Goal: Task Accomplishment & Management: Manage account settings

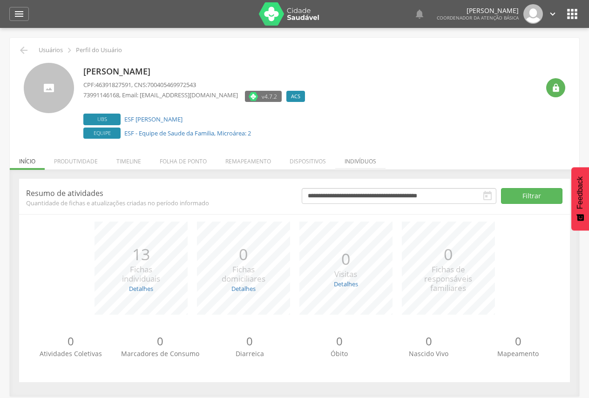
click at [359, 158] on li "Indivíduos" at bounding box center [360, 159] width 50 height 22
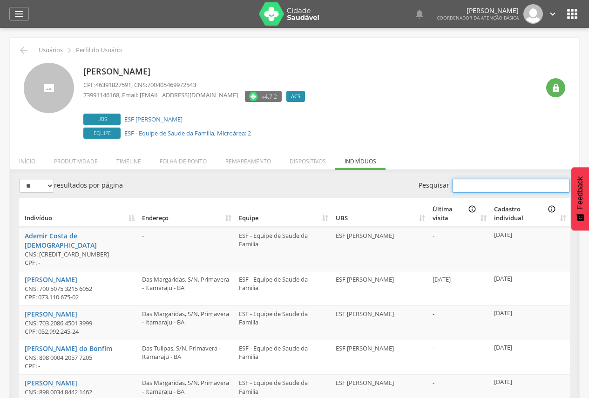
click at [494, 184] on input "Pesquisar" at bounding box center [511, 186] width 118 height 14
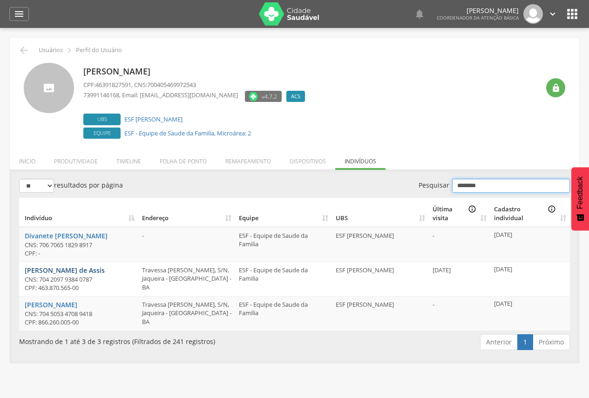
type input "********"
click at [254, 161] on li "Remapeamento" at bounding box center [248, 159] width 64 height 22
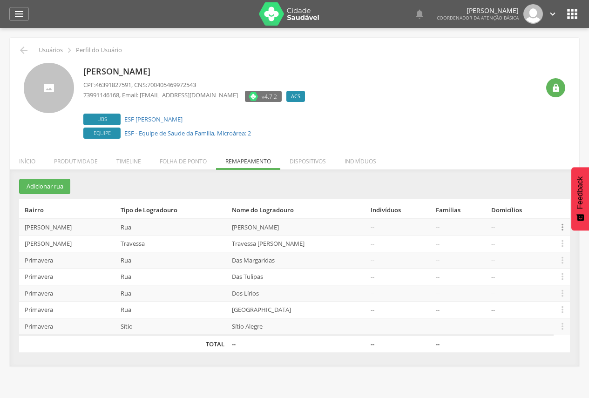
click at [561, 226] on icon "" at bounding box center [563, 227] width 10 height 10
click at [515, 192] on link "Desalocar famílias" at bounding box center [531, 191] width 74 height 12
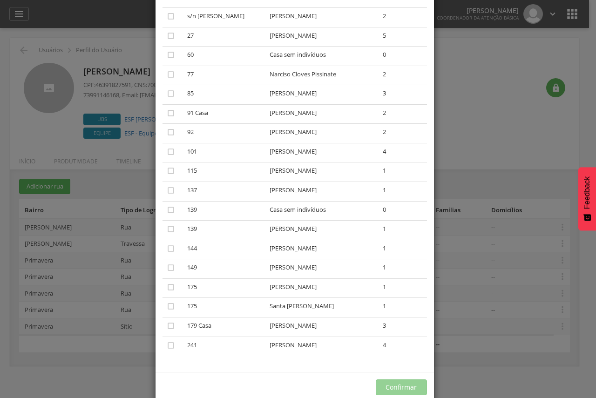
scroll to position [177, 0]
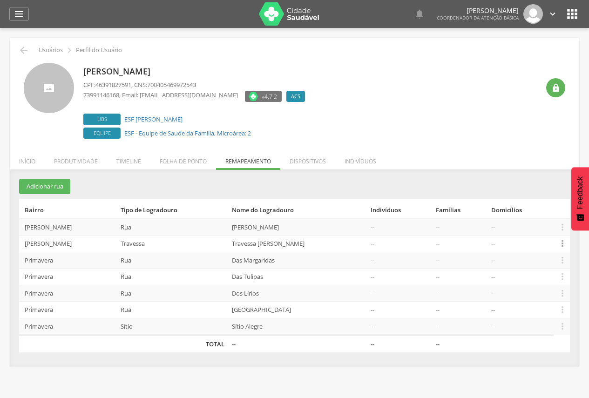
click at [561, 242] on icon "" at bounding box center [563, 244] width 10 height 10
click at [539, 206] on link "Desalocar famílias" at bounding box center [531, 207] width 74 height 12
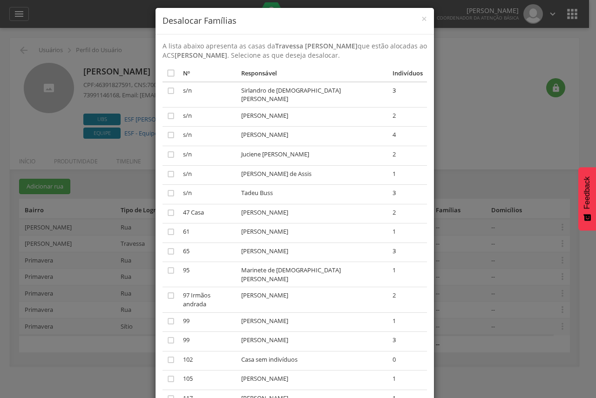
scroll to position [0, 0]
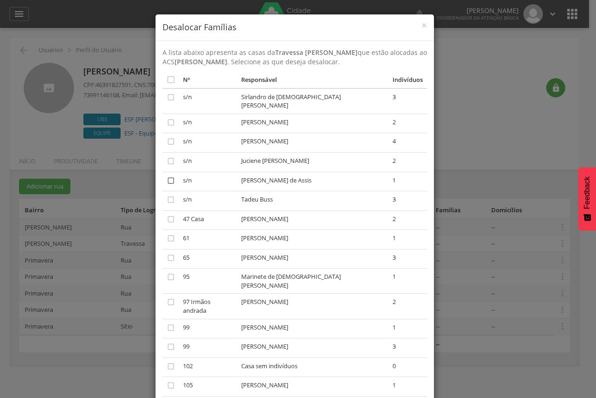
click at [168, 178] on icon "" at bounding box center [170, 180] width 9 height 9
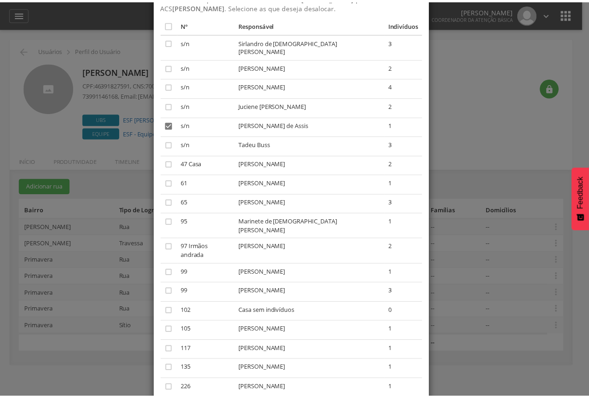
scroll to position [100, 0]
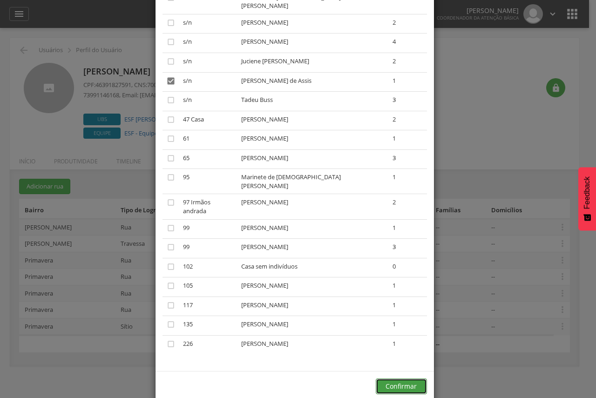
click at [404, 379] on button "Confirmar" at bounding box center [401, 387] width 51 height 16
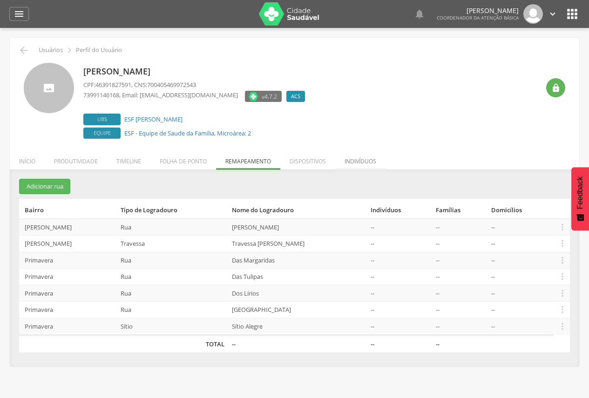
click at [359, 162] on li "Indivíduos" at bounding box center [360, 159] width 50 height 22
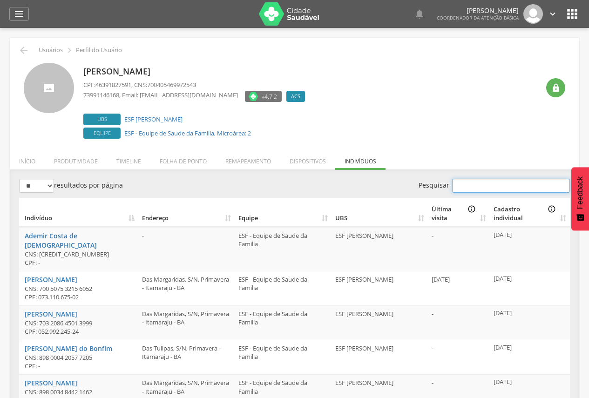
click at [499, 185] on input "Pesquisar" at bounding box center [511, 186] width 118 height 14
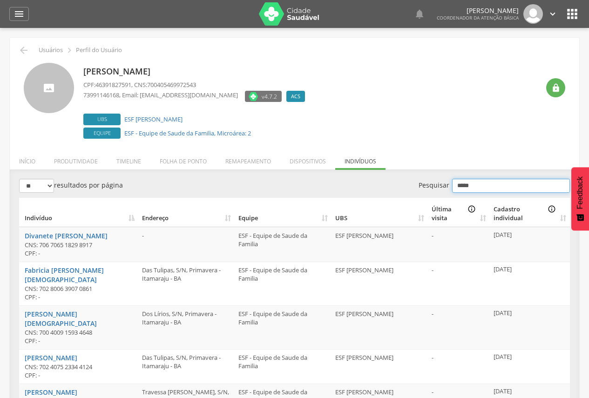
type input "*****"
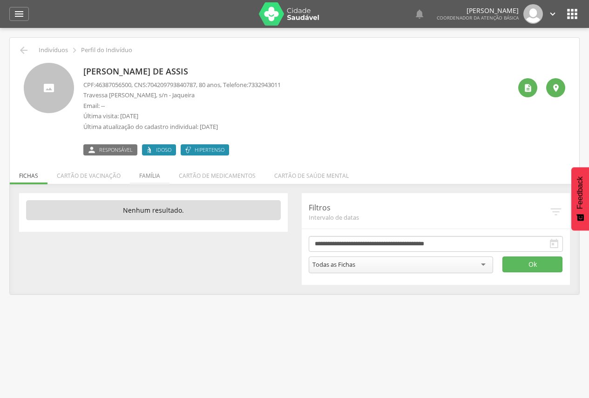
click at [145, 176] on li "Família" at bounding box center [150, 174] width 40 height 22
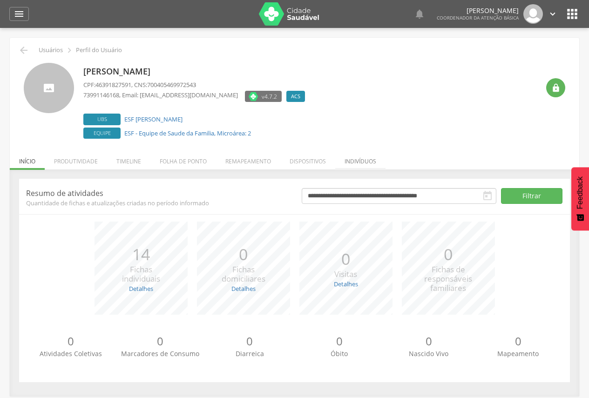
click at [351, 164] on li "Indivíduos" at bounding box center [360, 159] width 50 height 22
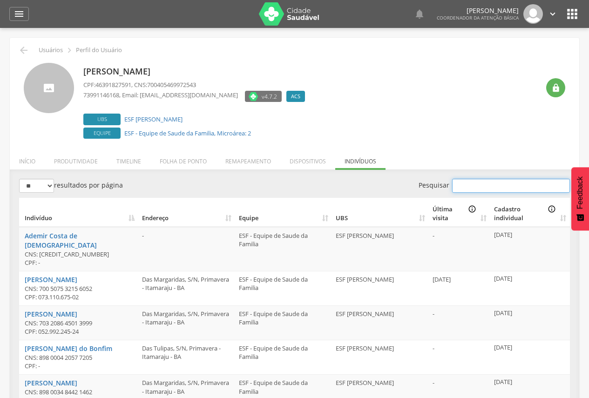
click at [472, 187] on input "Pesquisar" at bounding box center [511, 186] width 118 height 14
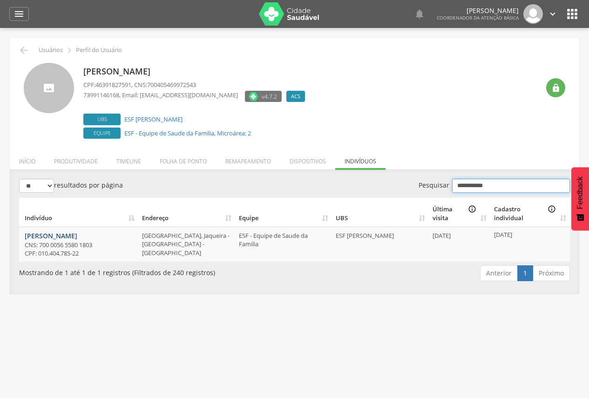
type input "**********"
click at [233, 166] on li "Remapeamento" at bounding box center [248, 159] width 64 height 22
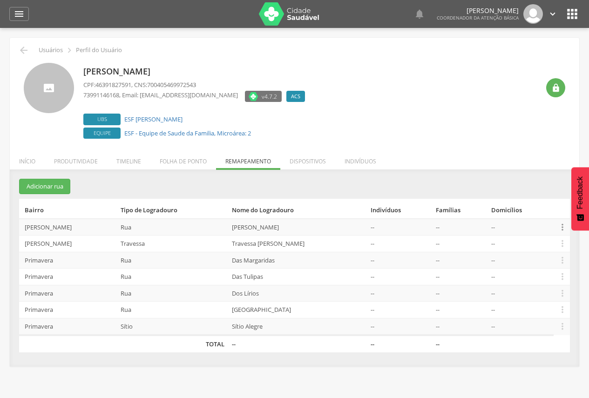
click at [560, 229] on icon "" at bounding box center [563, 227] width 10 height 10
click at [537, 193] on link "Desalocar famílias" at bounding box center [531, 191] width 74 height 12
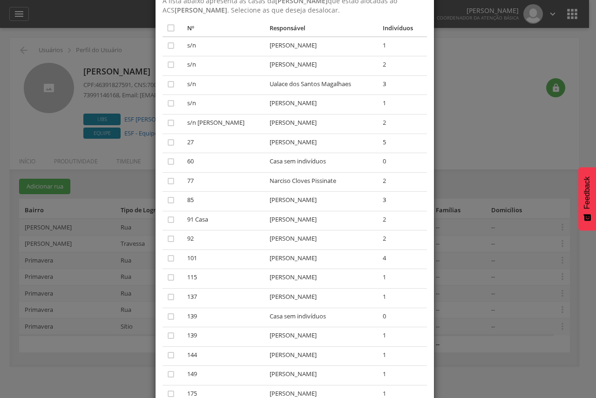
scroll to position [37, 0]
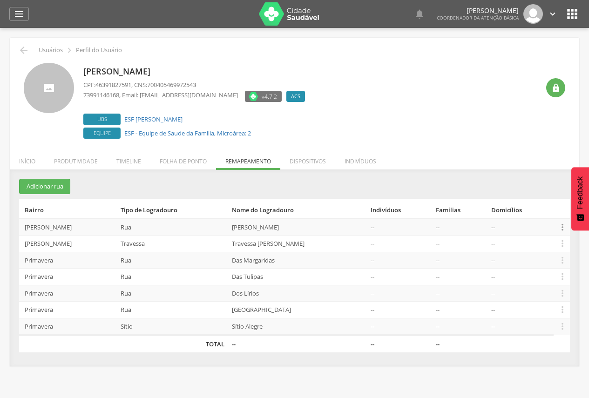
click at [564, 225] on icon "" at bounding box center [563, 227] width 10 height 10
click at [527, 195] on link "Desalocar famílias" at bounding box center [531, 191] width 74 height 12
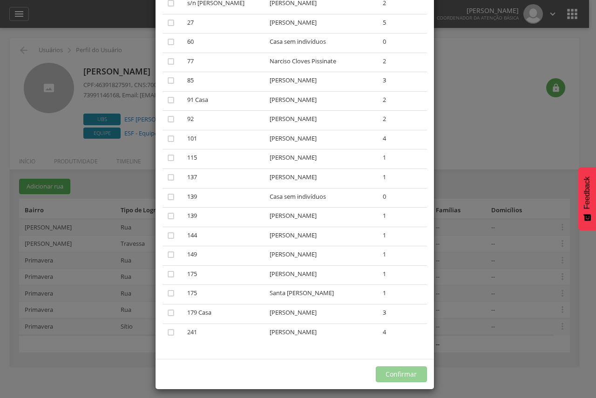
scroll to position [177, 0]
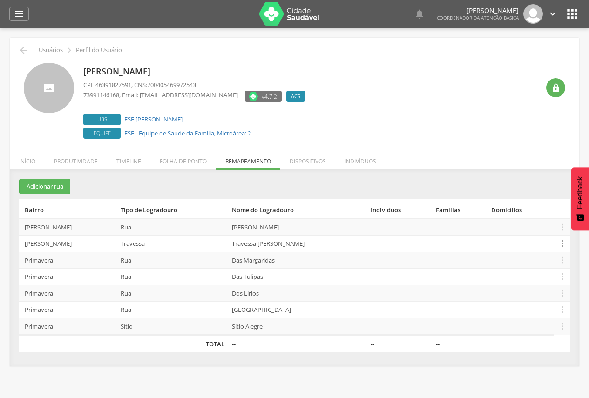
click at [563, 245] on icon "" at bounding box center [563, 244] width 10 height 10
click at [534, 207] on link "Desalocar famílias" at bounding box center [531, 207] width 74 height 12
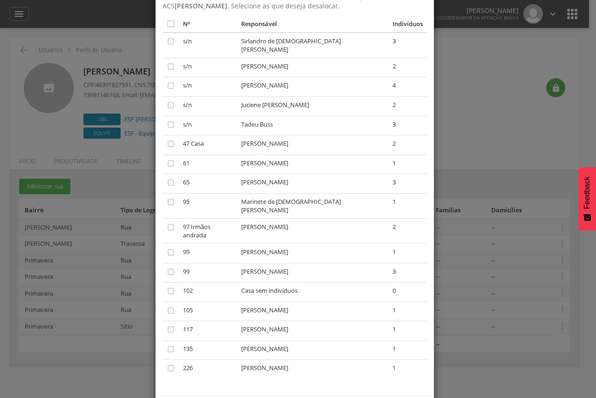
scroll to position [75, 0]
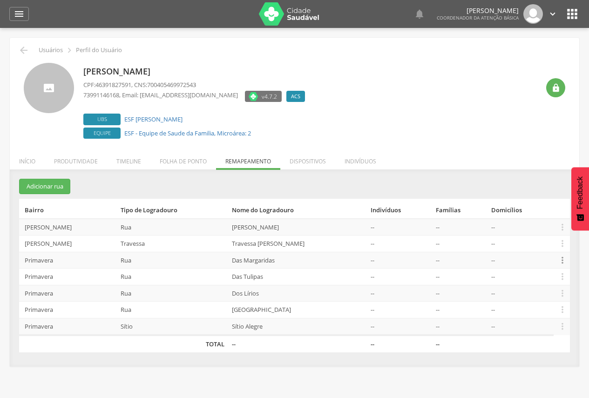
click at [561, 259] on icon "" at bounding box center [563, 260] width 10 height 10
click at [541, 226] on link "Desalocar famílias" at bounding box center [531, 224] width 74 height 12
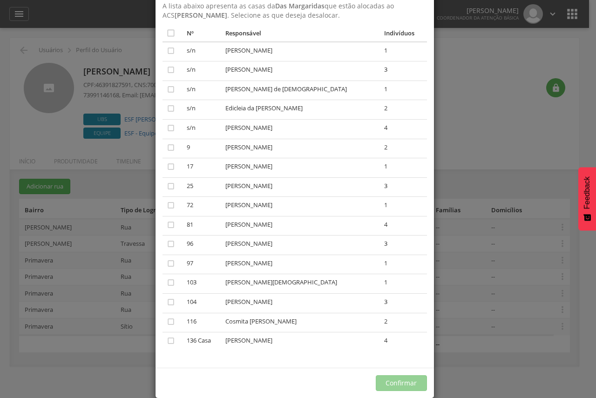
scroll to position [61, 0]
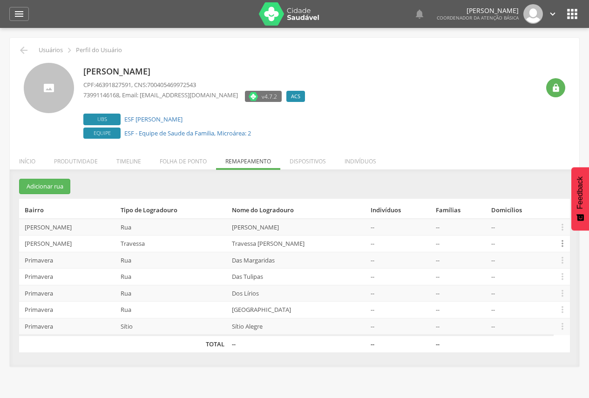
click at [563, 241] on icon "" at bounding box center [563, 244] width 10 height 10
click at [549, 205] on link "Desalocar famílias" at bounding box center [531, 207] width 74 height 12
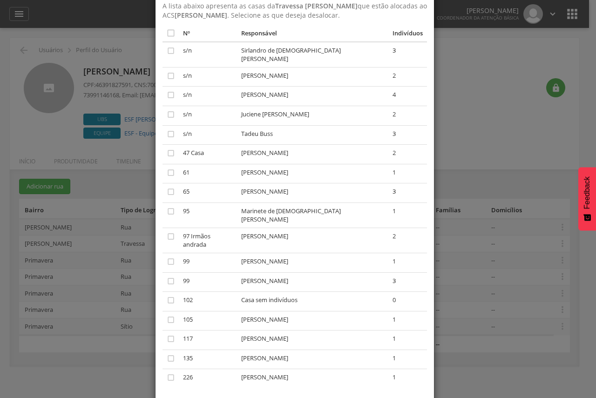
scroll to position [80, 0]
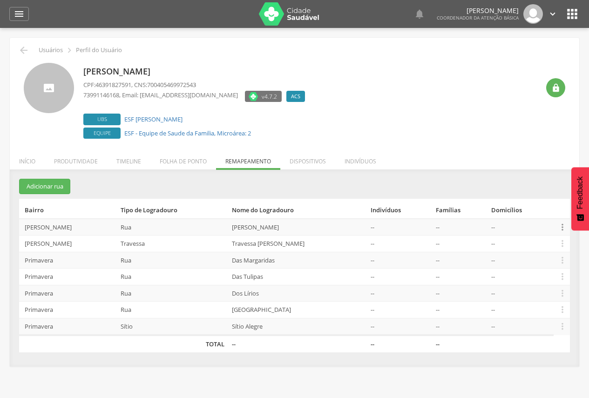
click at [562, 228] on icon "" at bounding box center [563, 227] width 10 height 10
click at [540, 191] on link "Desalocar famílias" at bounding box center [531, 191] width 74 height 12
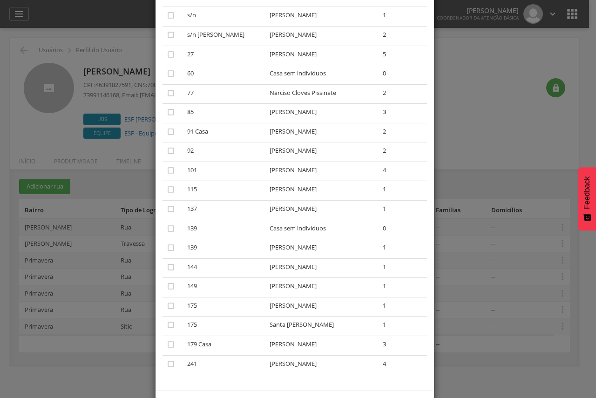
scroll to position [177, 0]
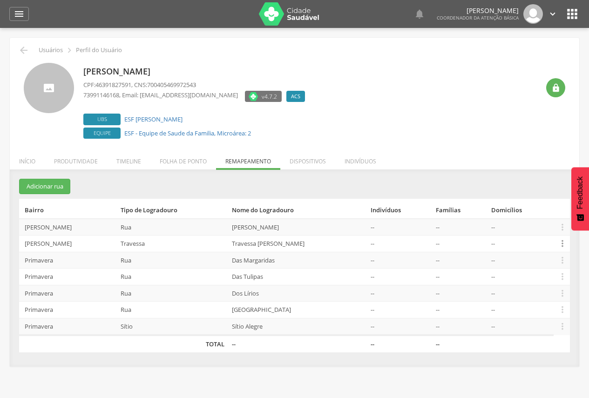
click at [561, 243] on icon "" at bounding box center [563, 244] width 10 height 10
click at [540, 214] on ul "Editar Alocar famílias Desalocar famílias Desvincular ACS" at bounding box center [530, 207] width 75 height 62
click at [560, 240] on icon "" at bounding box center [563, 244] width 10 height 10
click at [537, 205] on link "Desalocar famílias" at bounding box center [531, 207] width 74 height 12
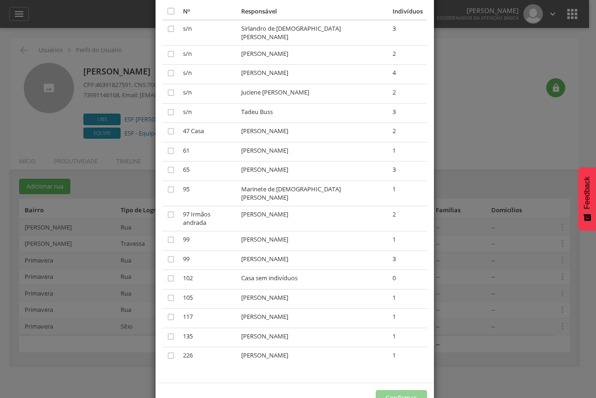
scroll to position [80, 0]
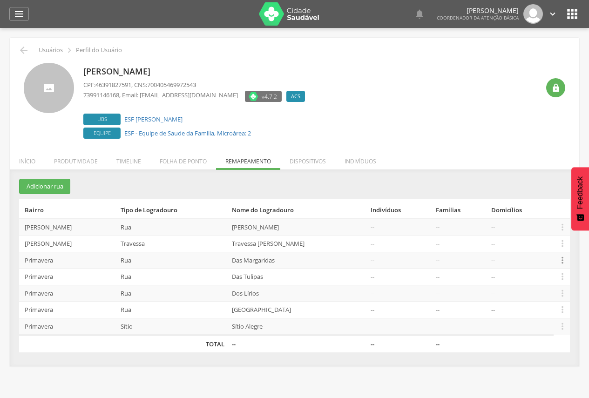
click at [562, 259] on icon "" at bounding box center [563, 260] width 10 height 10
click at [558, 227] on link "Desalocar famílias" at bounding box center [531, 224] width 74 height 12
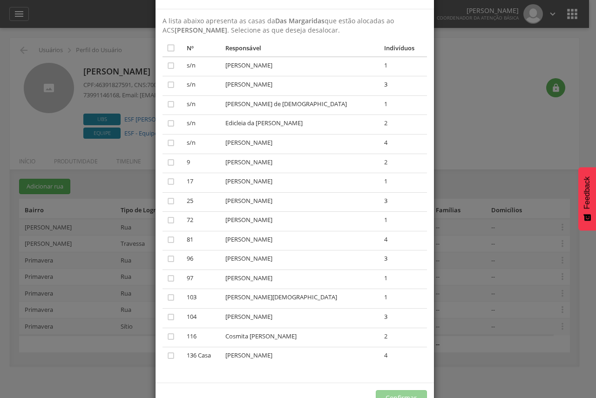
scroll to position [47, 0]
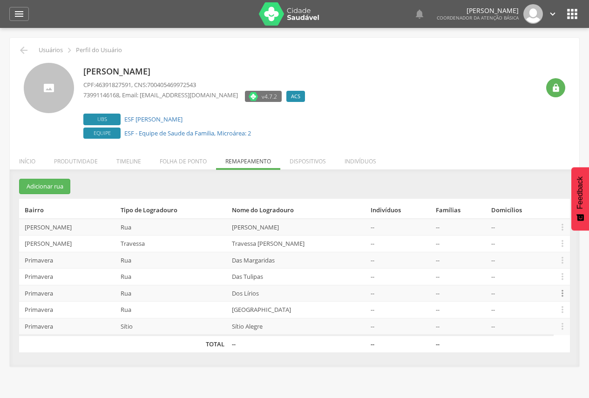
click at [564, 296] on icon "" at bounding box center [563, 293] width 10 height 10
click at [550, 260] on link "Desalocar famílias" at bounding box center [531, 257] width 74 height 12
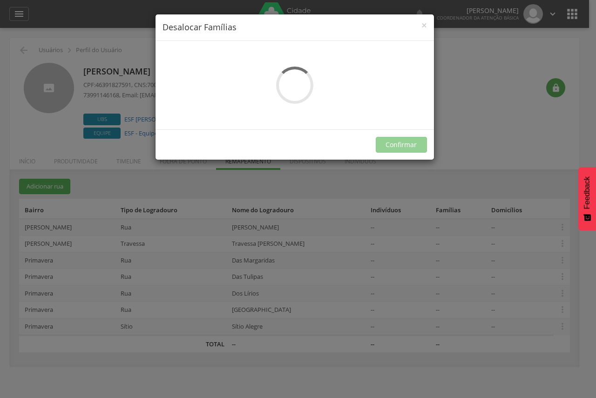
scroll to position [0, 0]
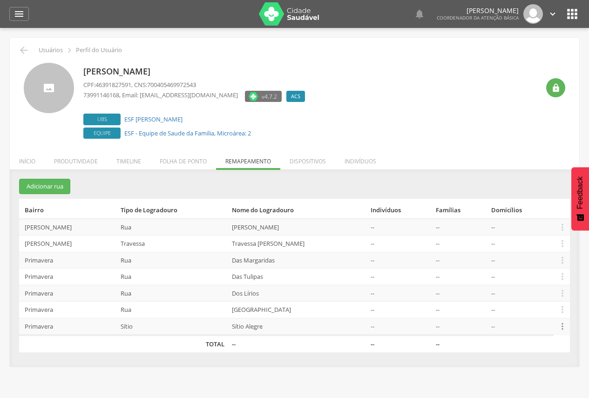
click at [564, 326] on icon "" at bounding box center [563, 326] width 10 height 10
click at [544, 286] on link "Desalocar famílias" at bounding box center [531, 290] width 74 height 12
click at [359, 165] on li "Indivíduos" at bounding box center [360, 159] width 50 height 22
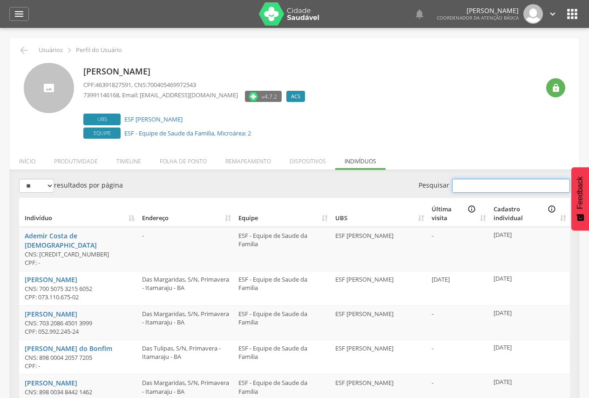
click at [499, 189] on input "Pesquisar" at bounding box center [511, 186] width 118 height 14
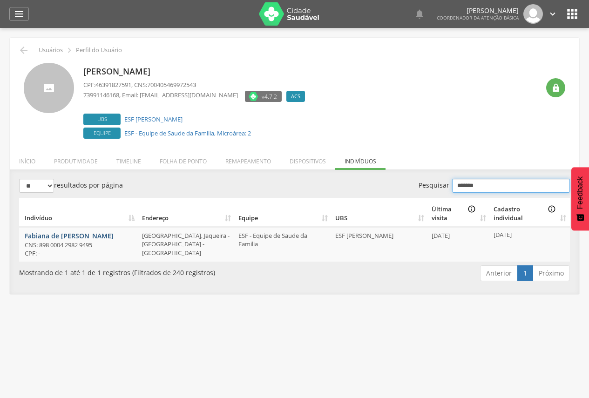
type input "*******"
click at [85, 239] on link "Fabiana de [PERSON_NAME]" at bounding box center [69, 236] width 89 height 9
click at [242, 160] on li "Remapeamento" at bounding box center [248, 159] width 64 height 22
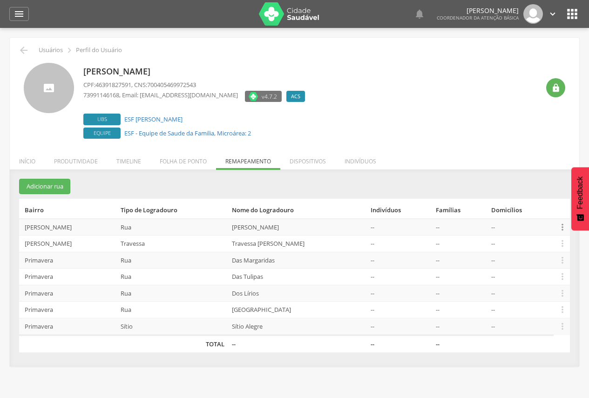
click at [561, 228] on icon "" at bounding box center [563, 227] width 10 height 10
click at [520, 188] on link "Desalocar famílias" at bounding box center [531, 191] width 74 height 12
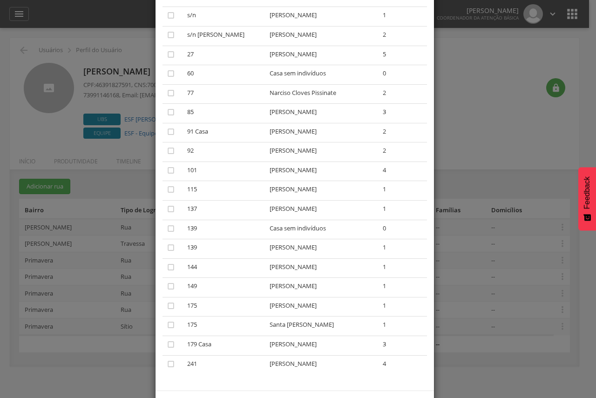
scroll to position [177, 0]
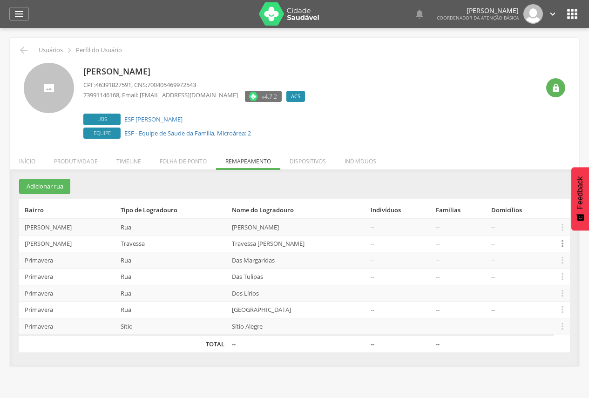
click at [564, 244] on icon "" at bounding box center [563, 244] width 10 height 10
click at [539, 206] on link "Desalocar famílias" at bounding box center [531, 207] width 74 height 12
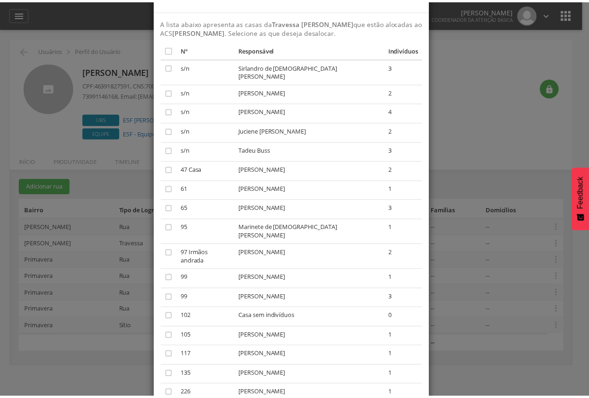
scroll to position [80, 0]
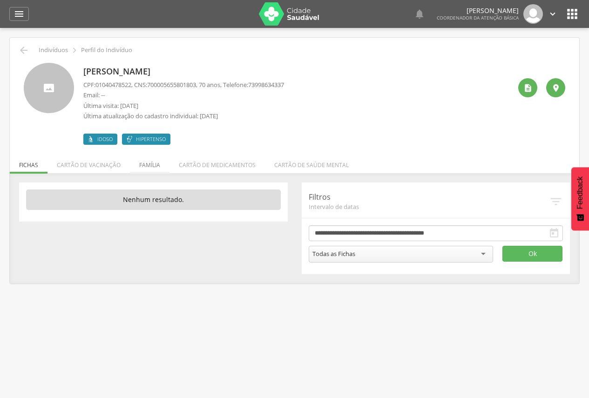
click at [137, 161] on li "Família" at bounding box center [150, 163] width 40 height 22
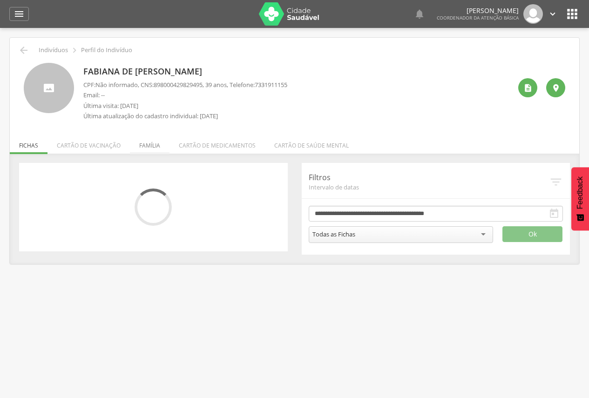
click at [150, 149] on li "Família" at bounding box center [150, 143] width 40 height 22
